Goal: Information Seeking & Learning: Learn about a topic

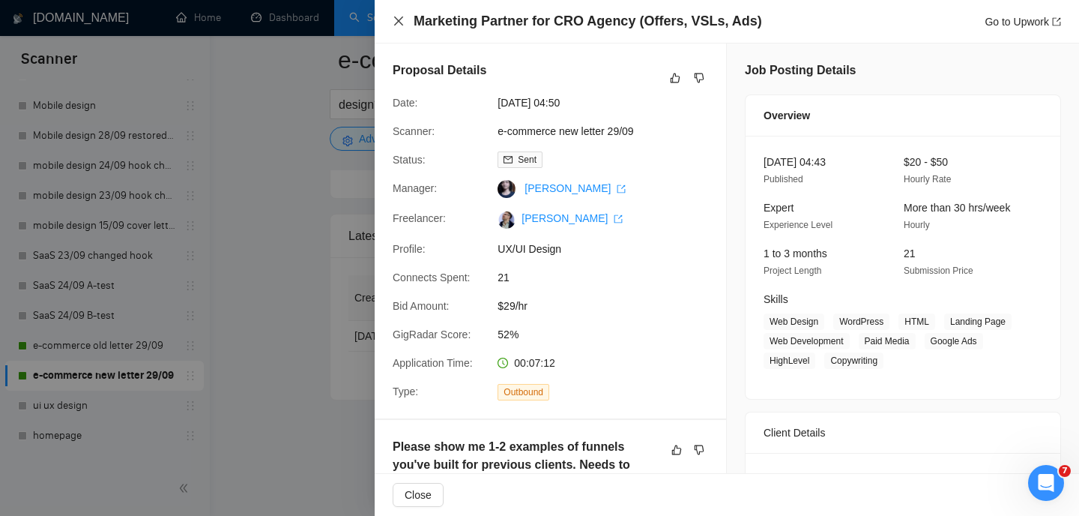
click at [399, 16] on icon "close" at bounding box center [399, 21] width 12 height 12
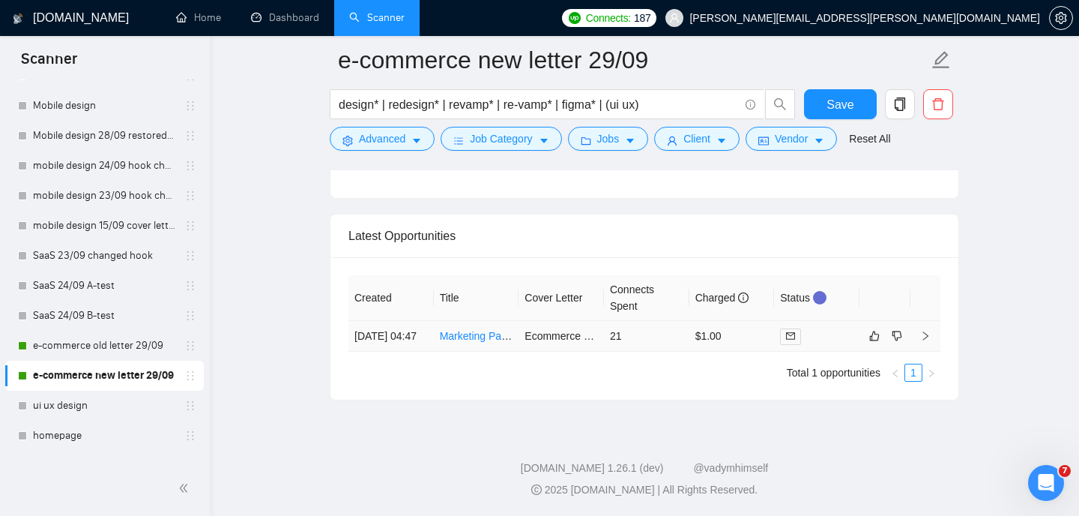
click at [465, 330] on link "Marketing Partner for CRO Agency (Offers, VSLs, Ads)" at bounding box center [567, 336] width 255 height 12
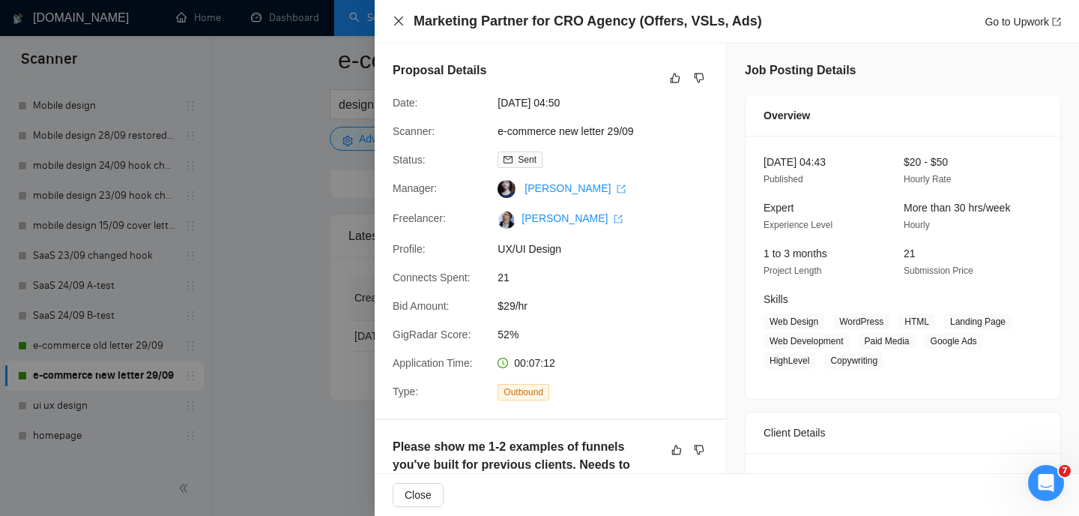
click at [396, 24] on icon "close" at bounding box center [398, 20] width 9 height 9
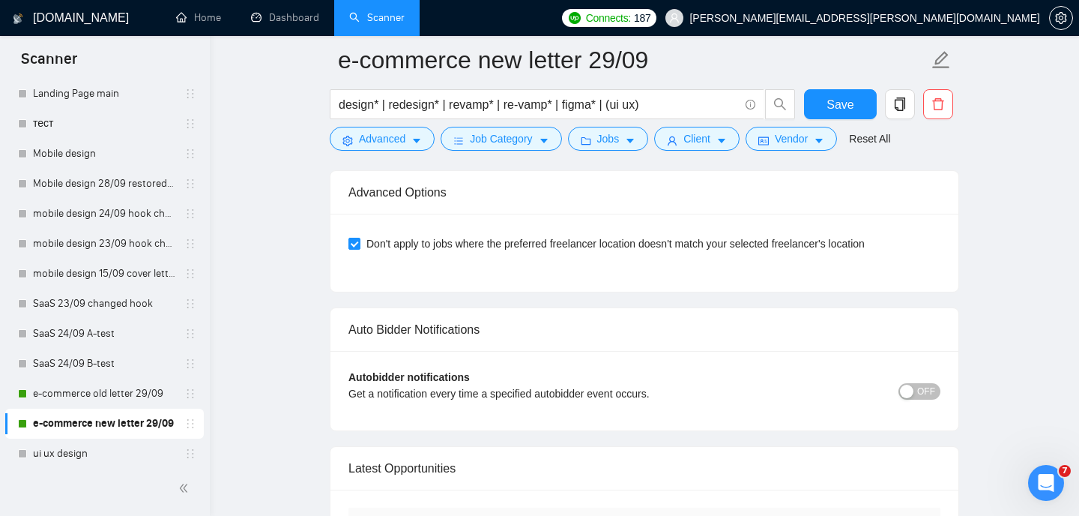
scroll to position [3691, 0]
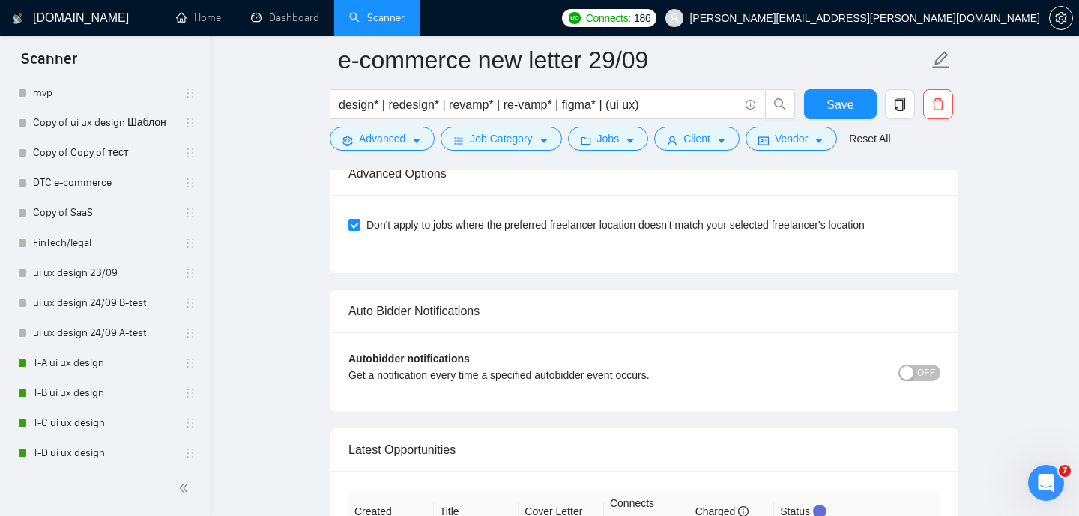
scroll to position [712, 0]
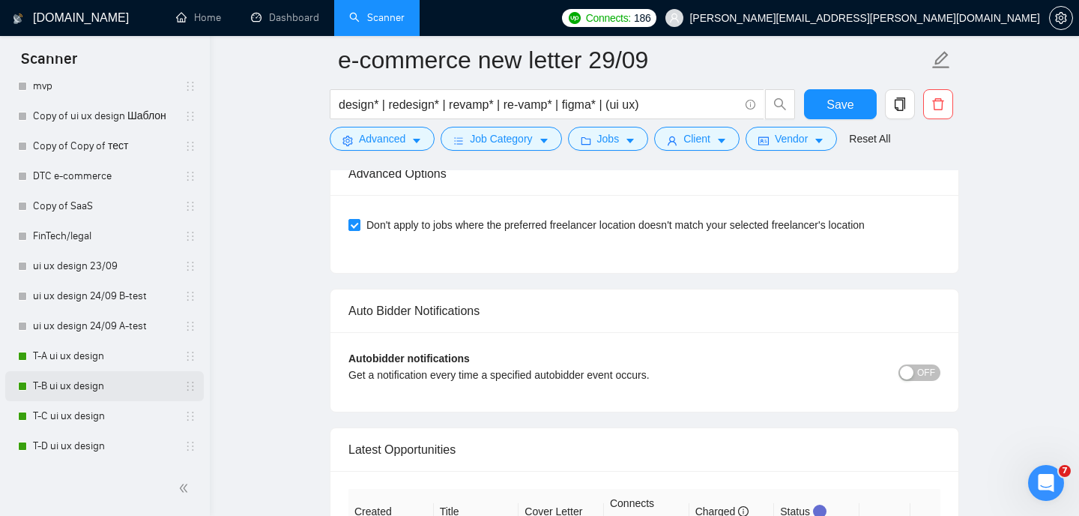
click at [95, 388] on link "T-B ui ux design" at bounding box center [104, 386] width 142 height 30
